Goal: Task Accomplishment & Management: Complete application form

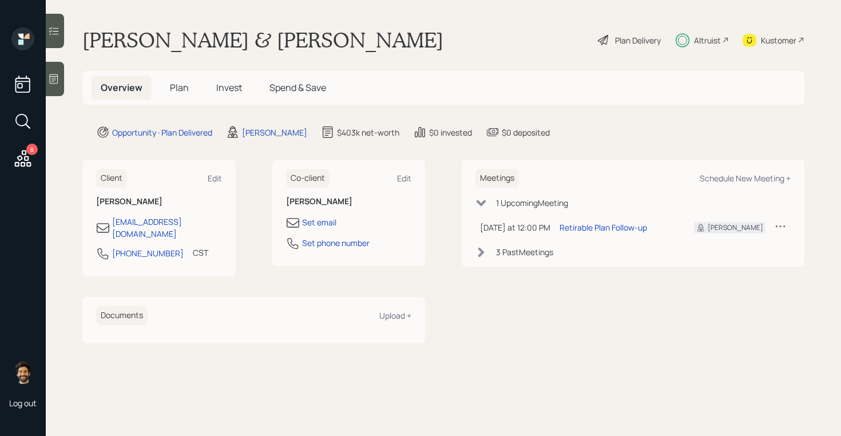
click at [481, 250] on icon at bounding box center [481, 252] width 6 height 10
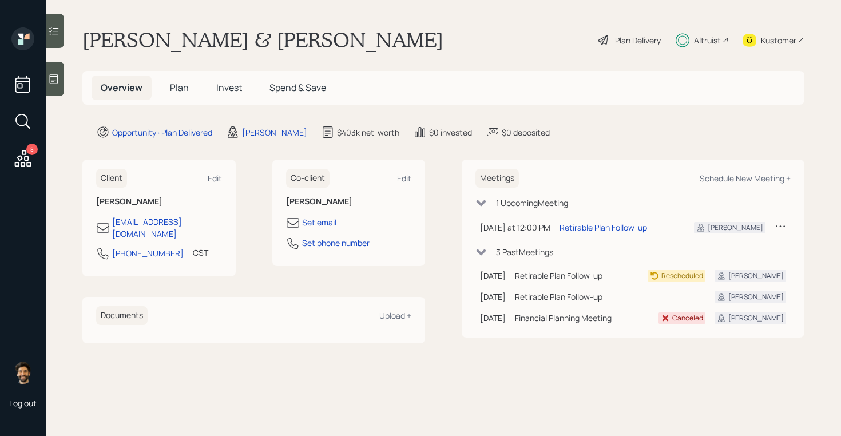
click at [175, 80] on h5 "Plan" at bounding box center [179, 88] width 37 height 25
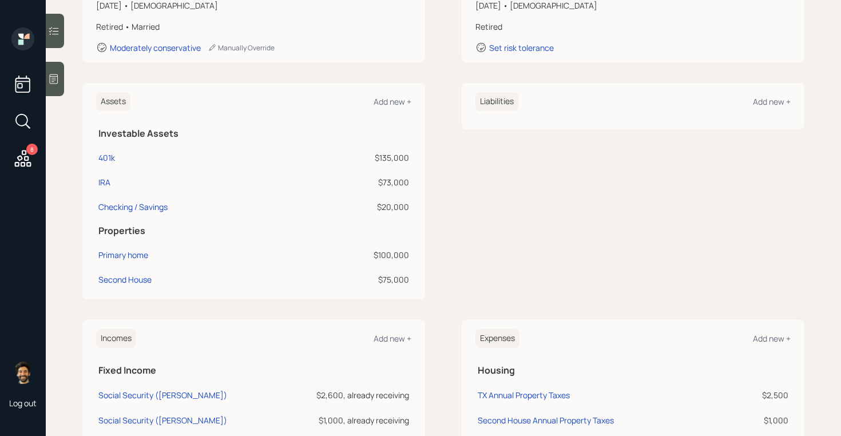
scroll to position [220, 0]
